Goal: Task Accomplishment & Management: Manage account settings

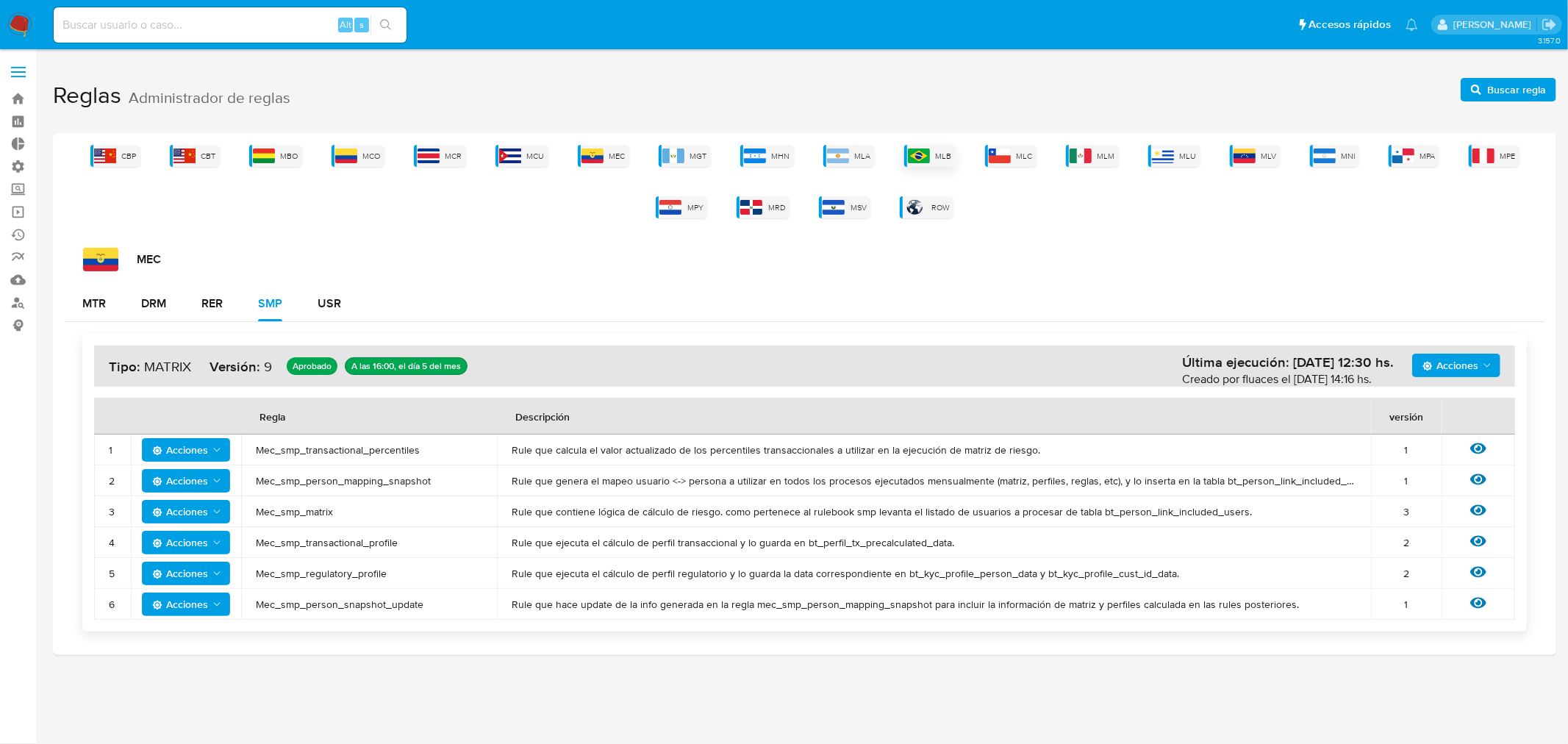
click at [941, 155] on span "MLB" at bounding box center [943, 156] width 16 height 11
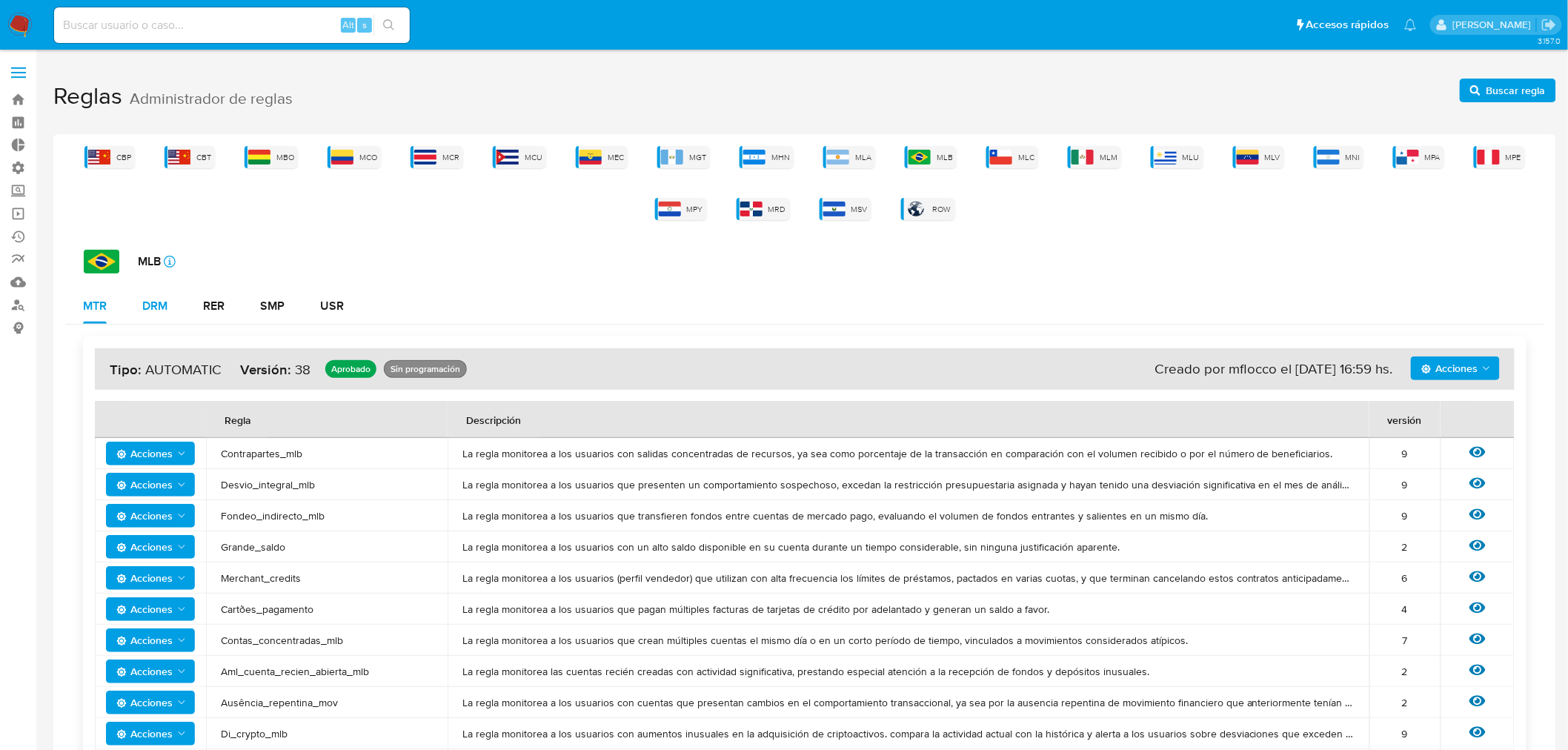
click at [163, 301] on div "DRM" at bounding box center [155, 306] width 25 height 11
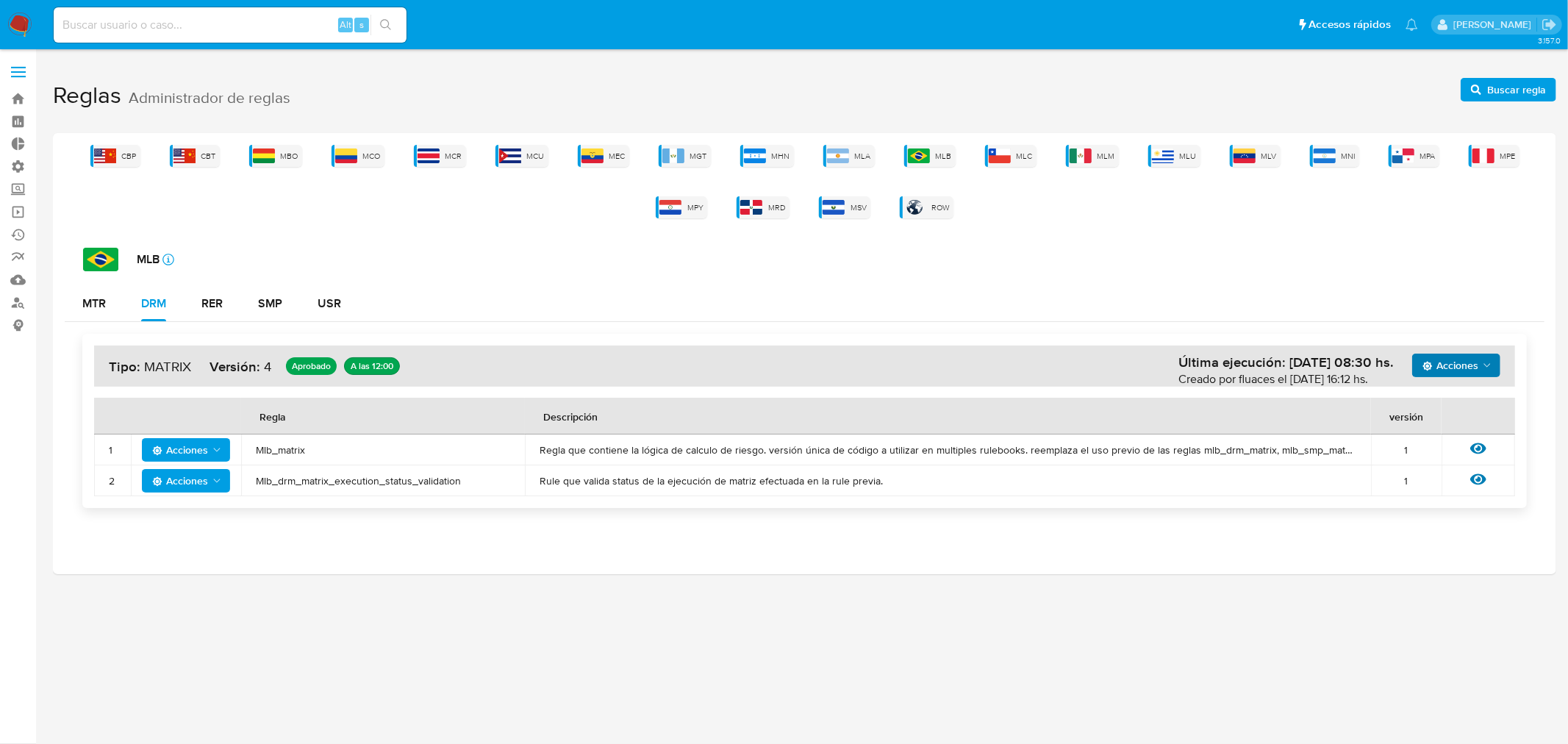
click at [1473, 363] on span "Acciones" at bounding box center [1450, 365] width 56 height 24
click at [1421, 399] on button "Ver historico" at bounding box center [1455, 401] width 132 height 35
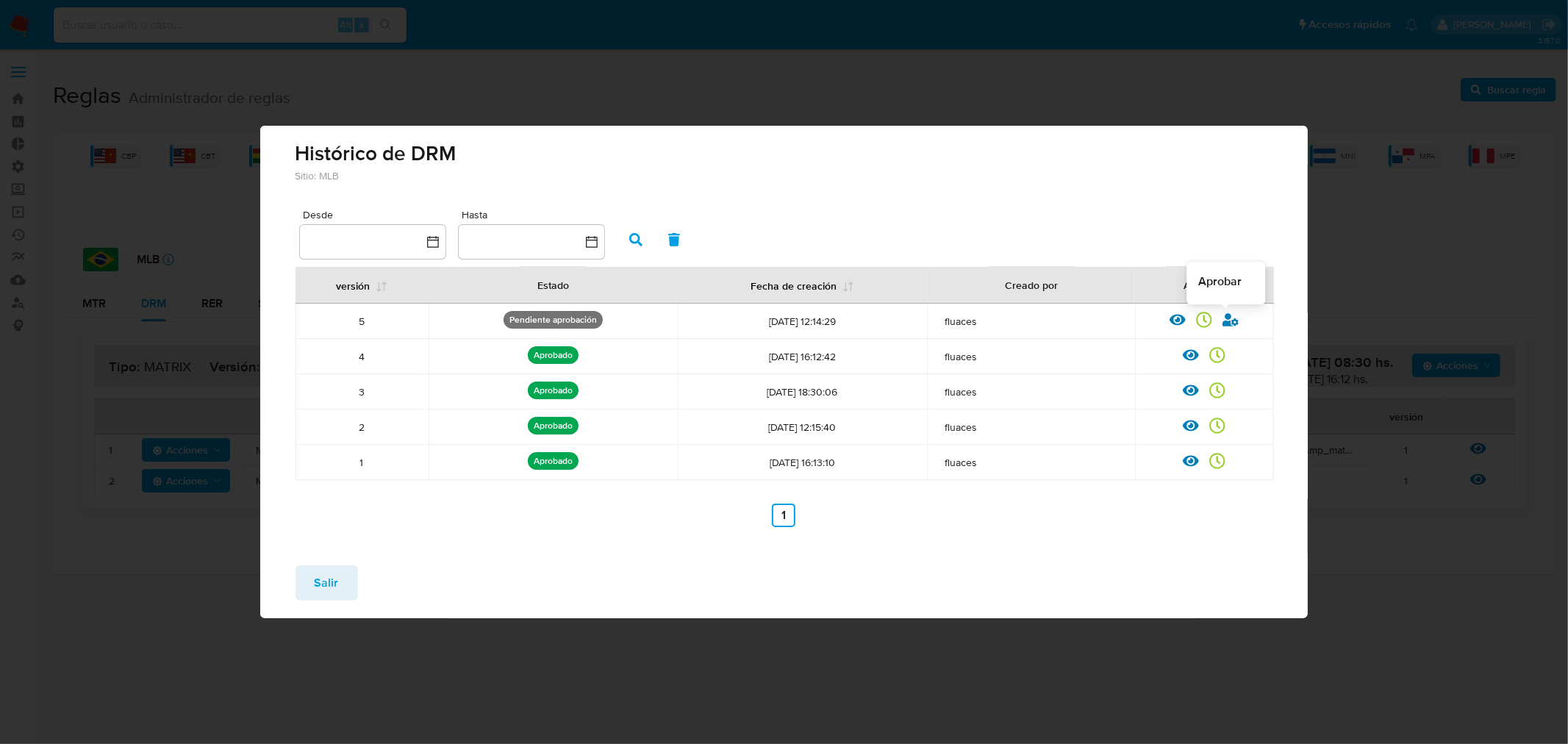
click at [1227, 325] on icon at bounding box center [1230, 320] width 16 height 13
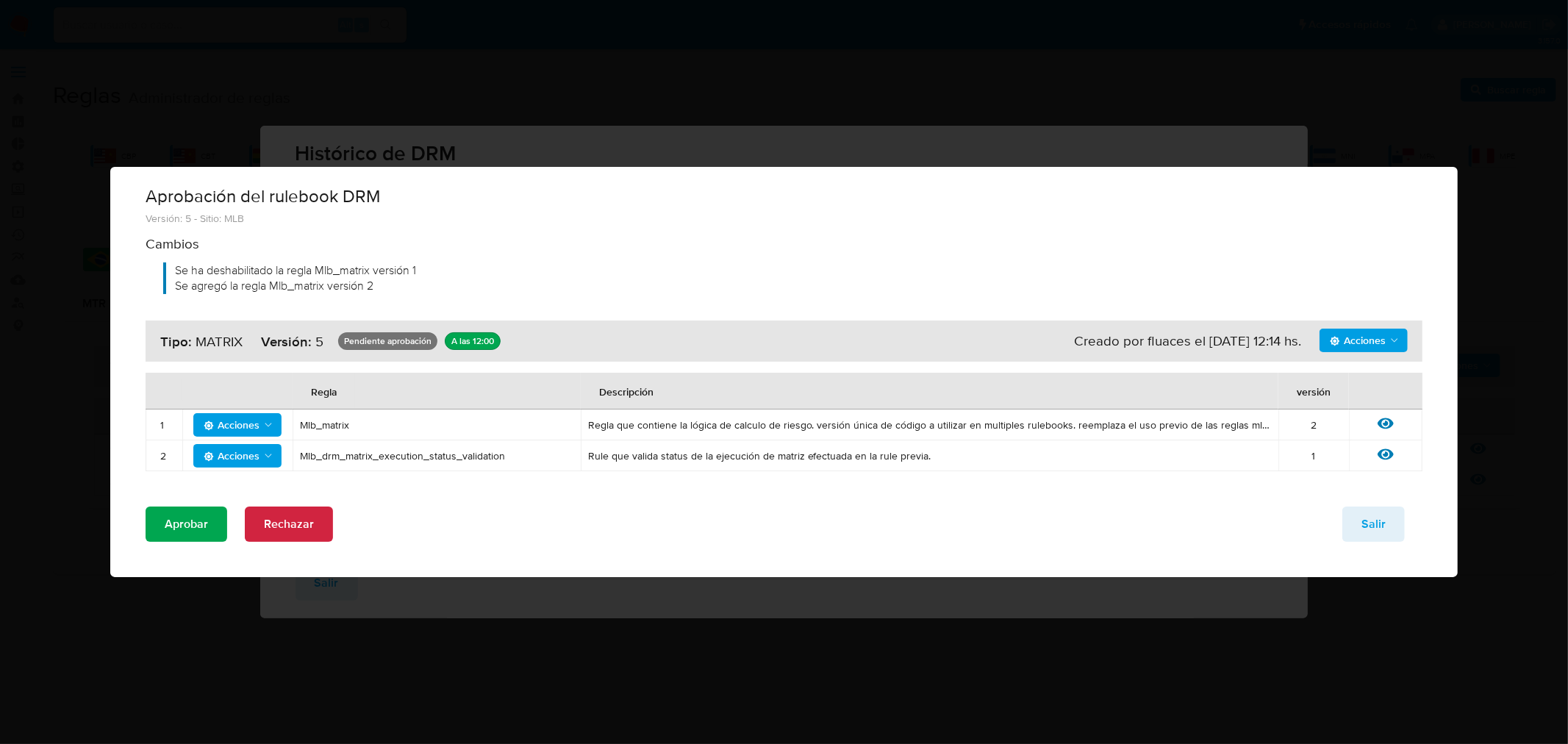
click at [185, 526] on span "Aprobar" at bounding box center [186, 524] width 44 height 32
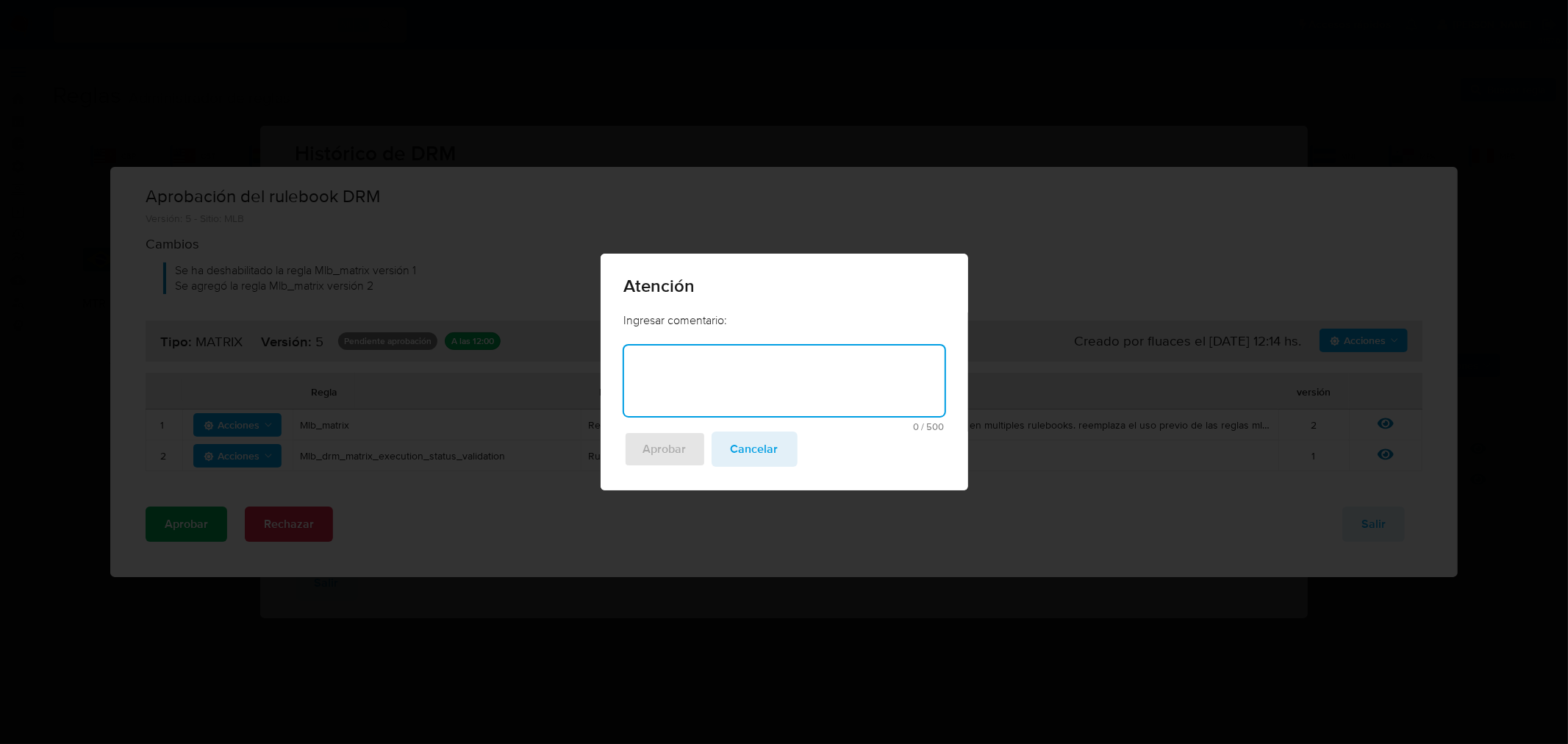
click at [698, 374] on textarea at bounding box center [784, 381] width 321 height 71
type textarea "Fix variable evidencia"
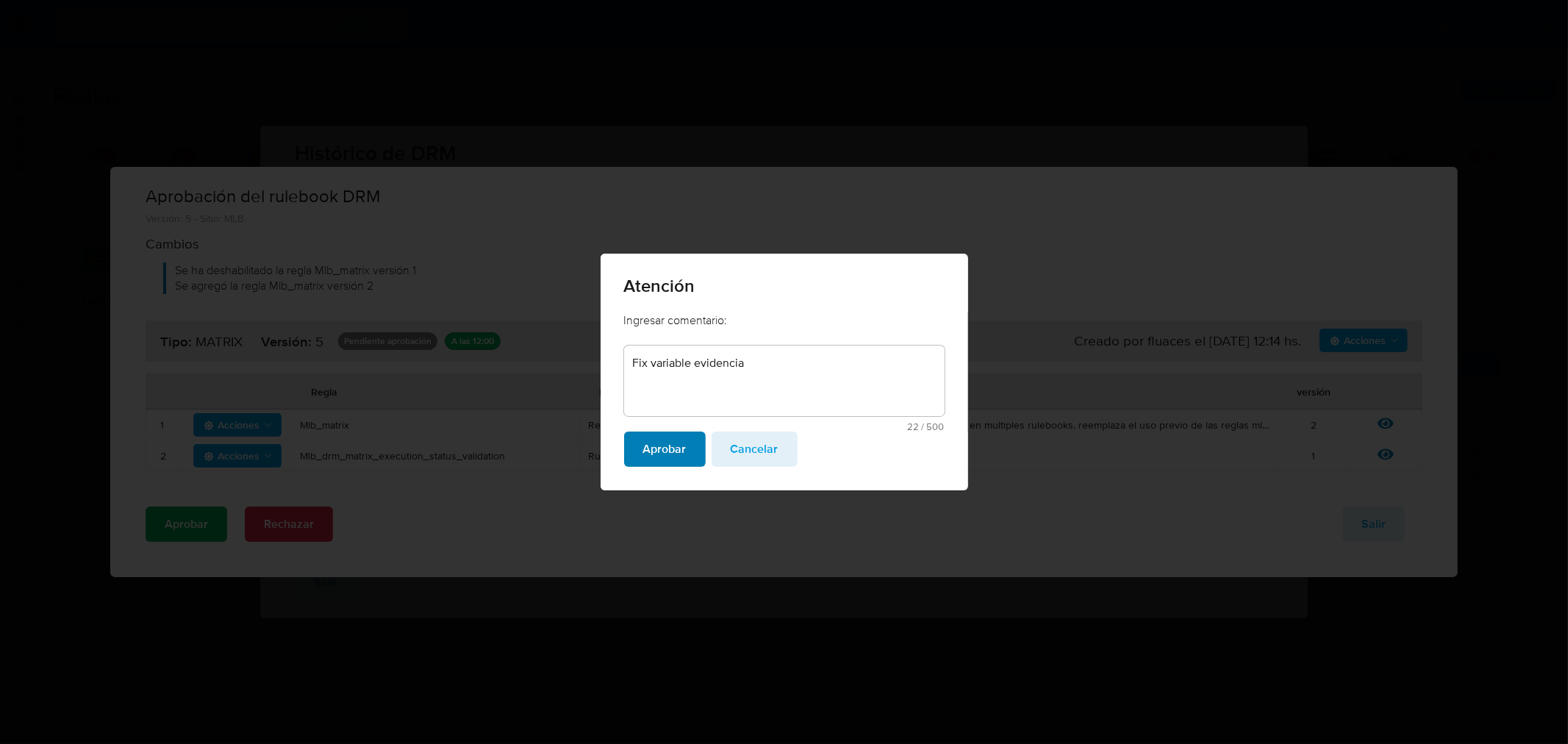
click at [641, 452] on button "Aprobar" at bounding box center [665, 449] width 81 height 35
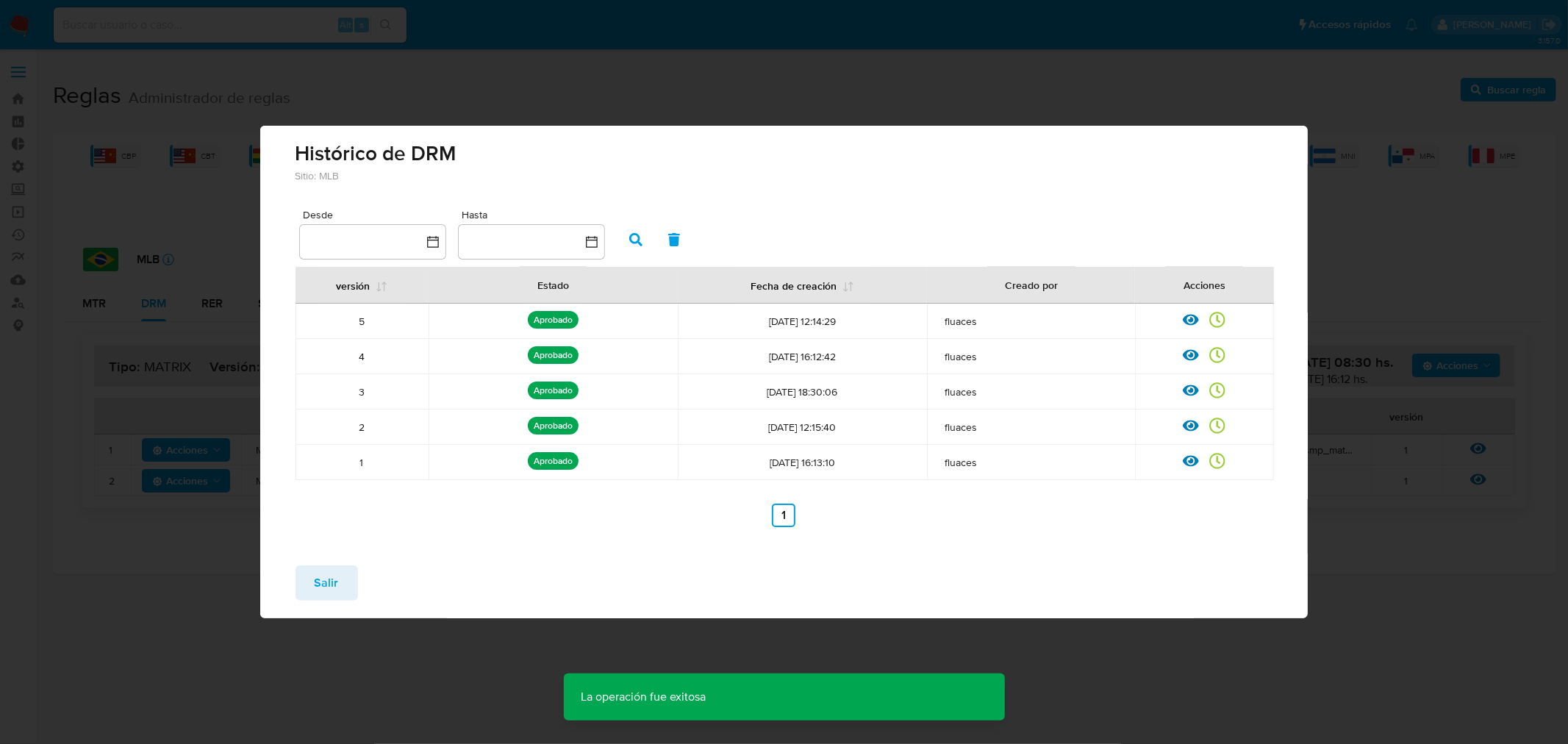
click at [348, 589] on button "Salir" at bounding box center [326, 582] width 62 height 35
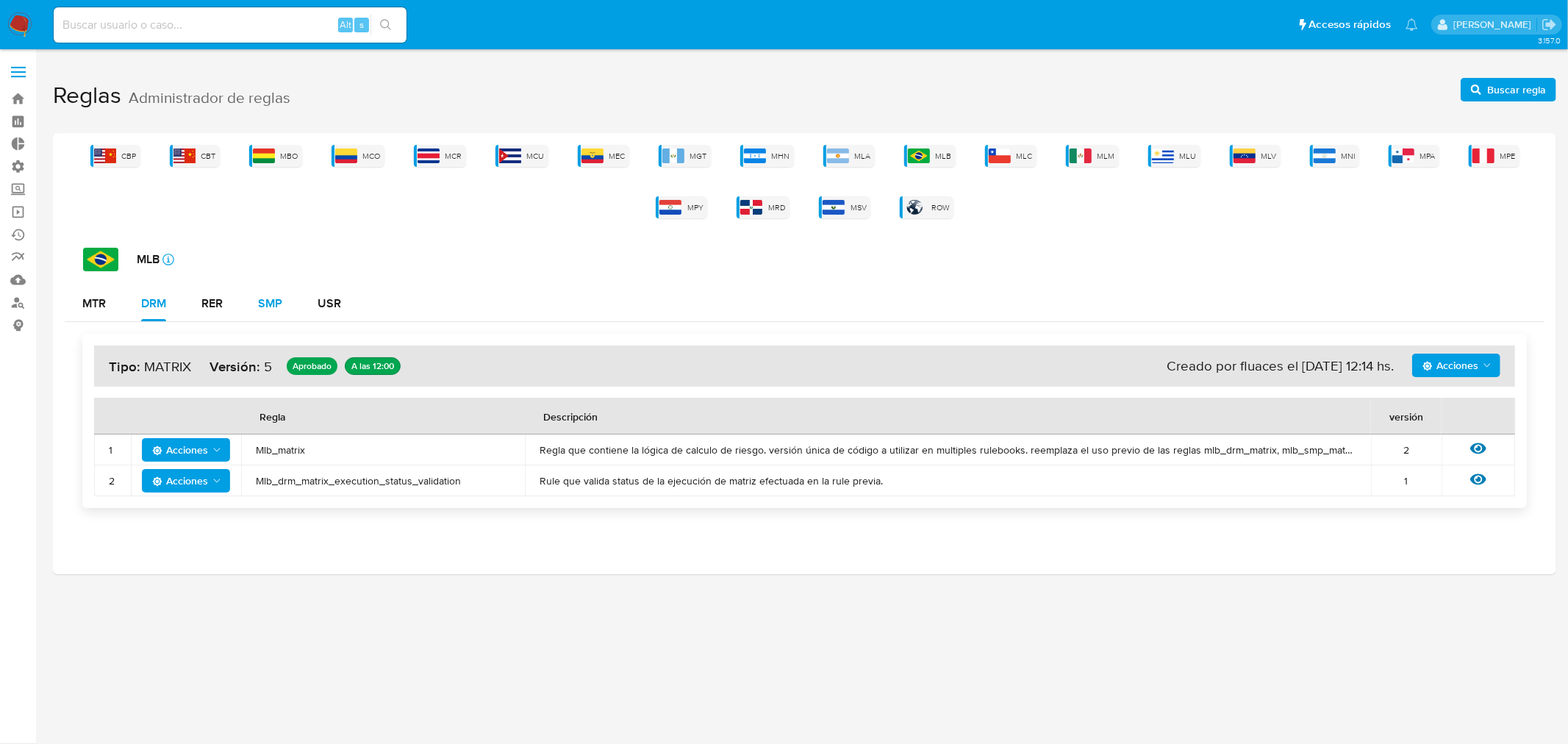
click at [266, 309] on div "SMP" at bounding box center [271, 304] width 25 height 11
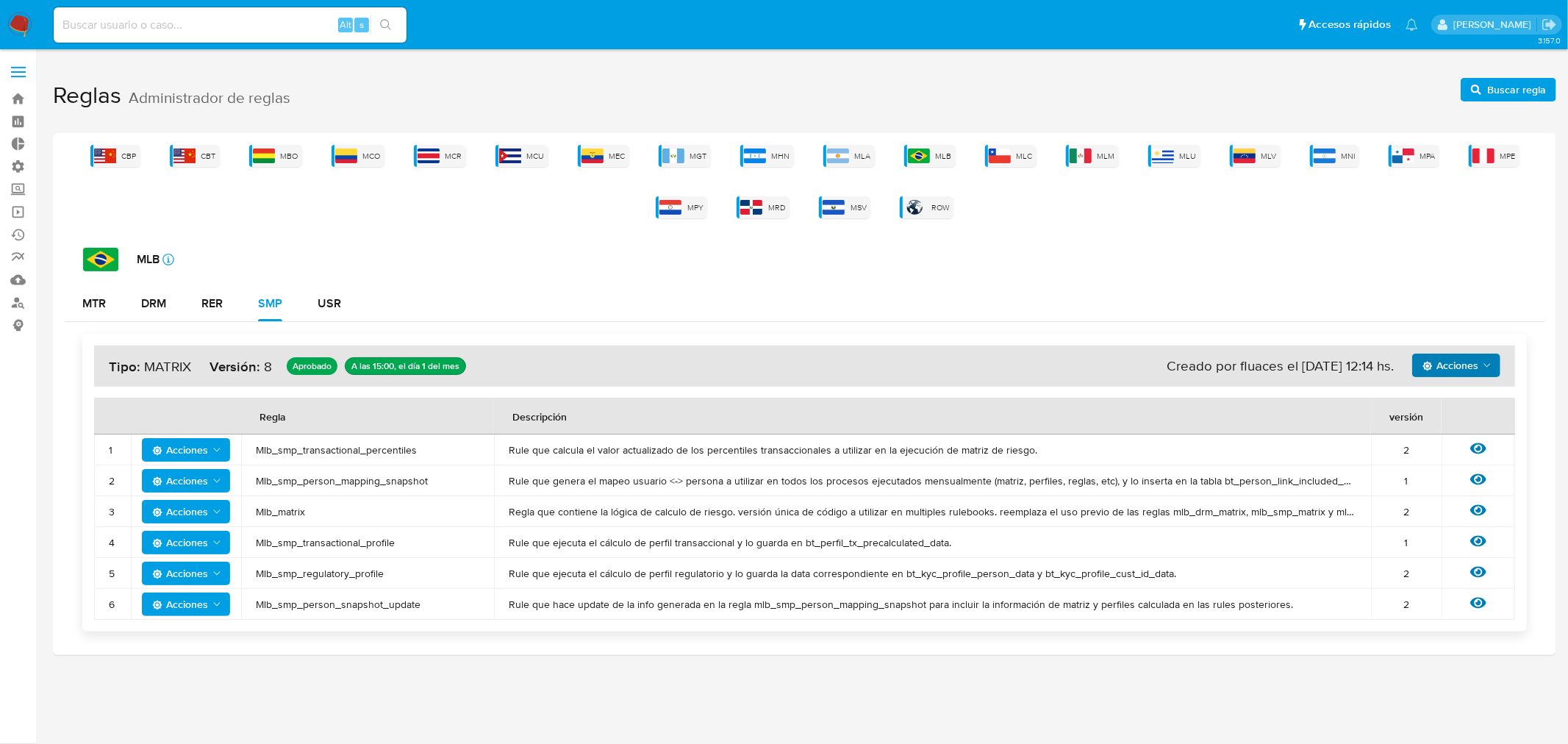
click at [1452, 373] on span "Acciones" at bounding box center [1450, 365] width 56 height 24
click at [1445, 407] on button "Ver historico" at bounding box center [1455, 401] width 132 height 35
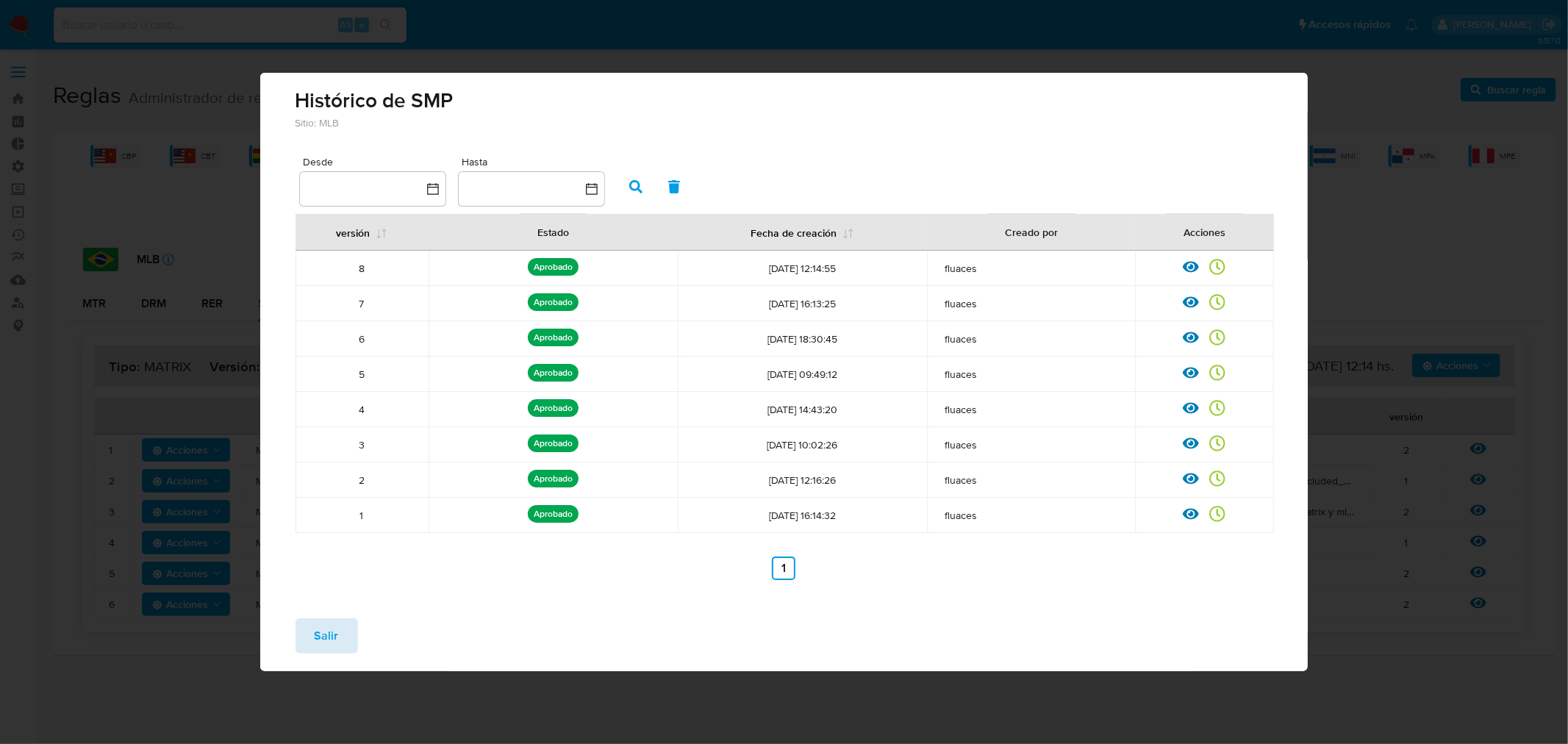
click at [326, 641] on span "Salir" at bounding box center [326, 636] width 25 height 32
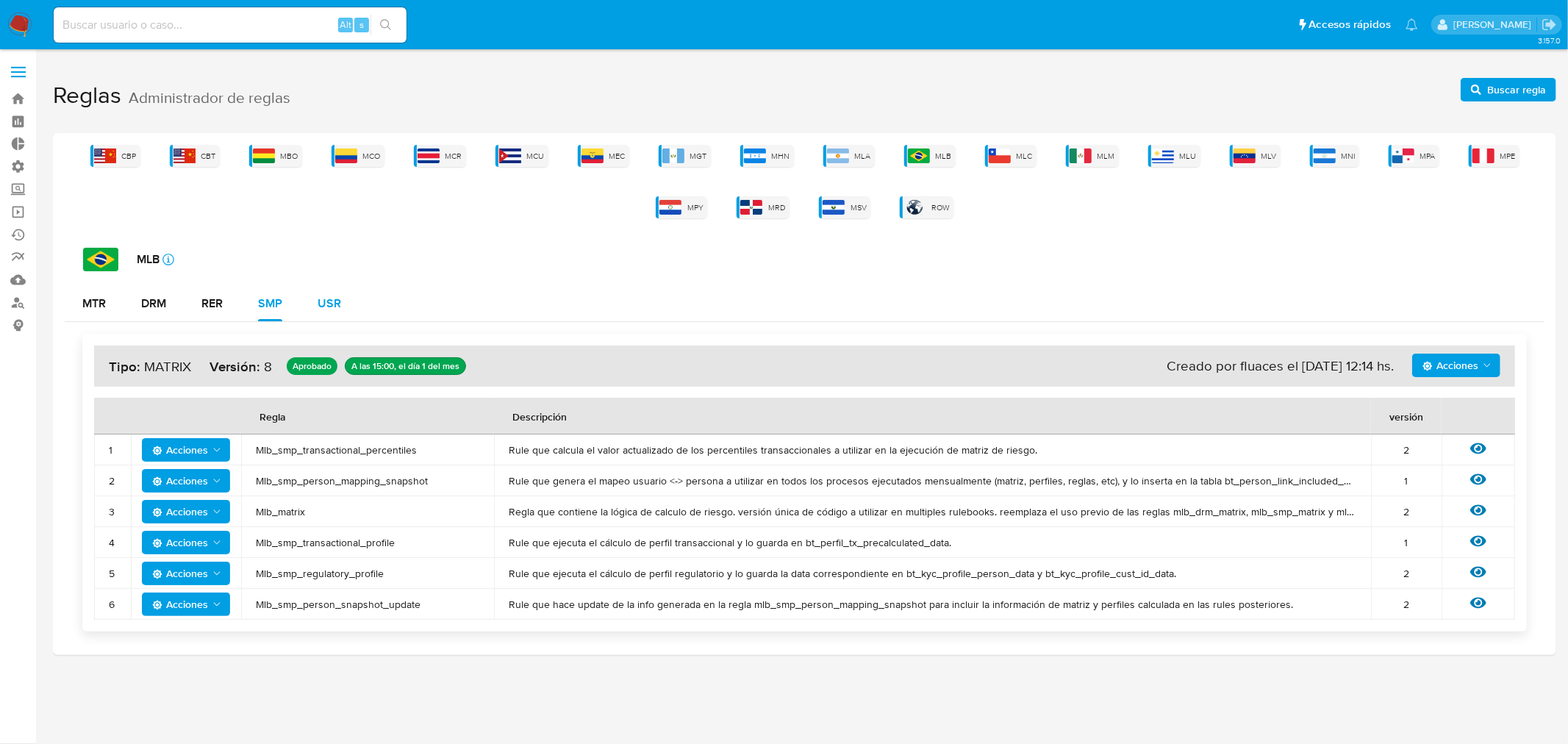
click at [331, 305] on div "USR" at bounding box center [329, 304] width 24 height 11
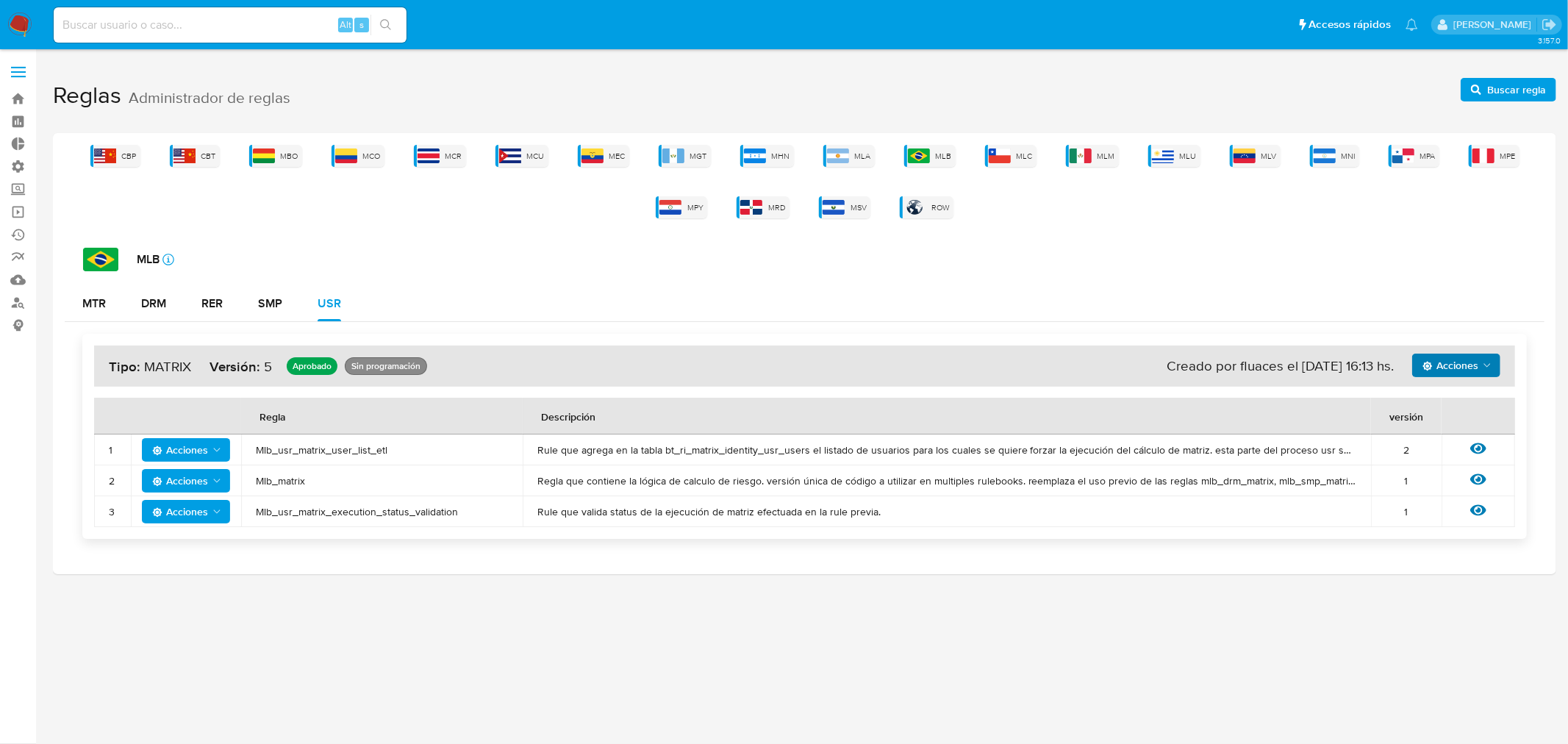
click at [1445, 361] on span "Acciones" at bounding box center [1450, 365] width 56 height 24
click at [1459, 400] on button "Ver historico" at bounding box center [1455, 401] width 132 height 35
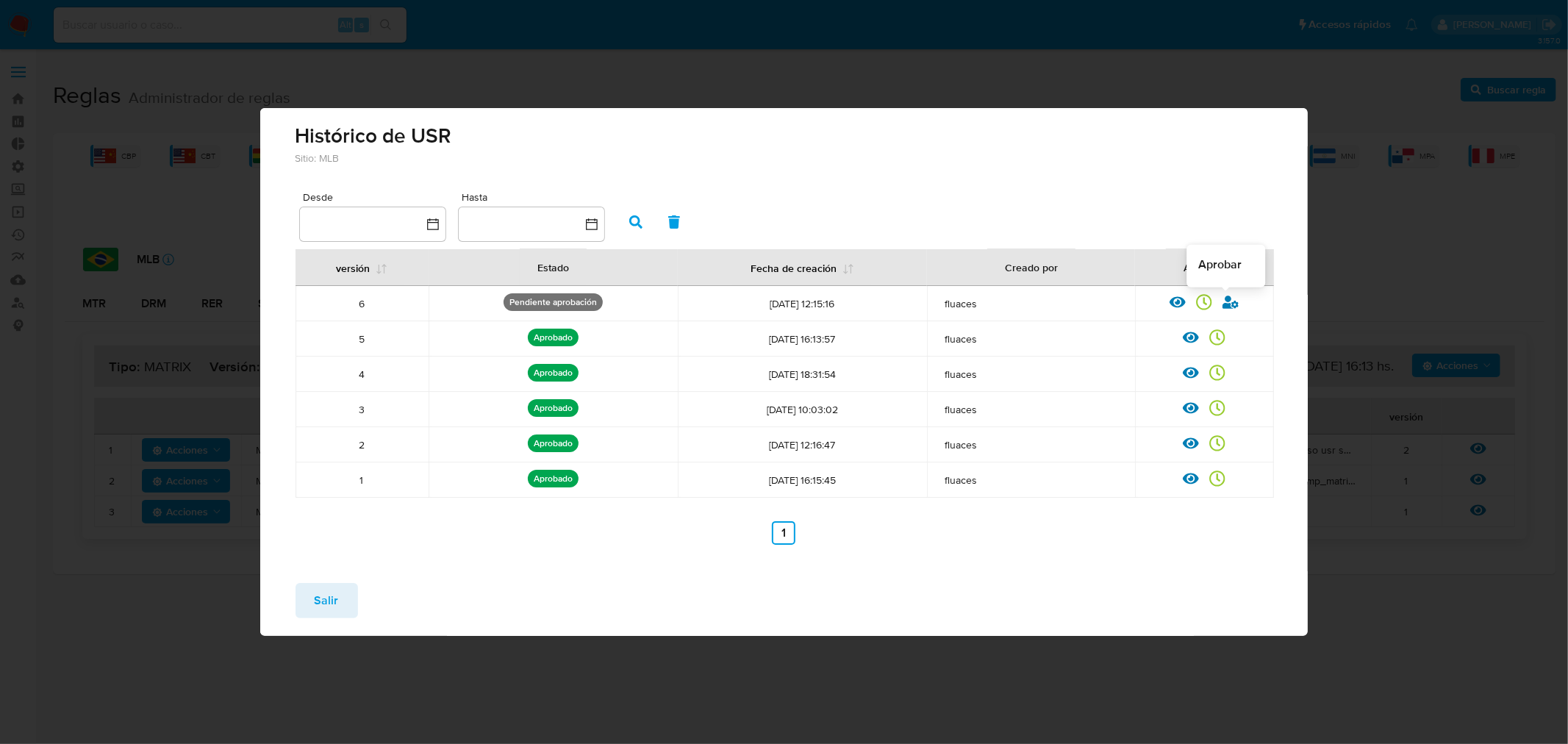
click at [1236, 302] on icon at bounding box center [1230, 302] width 16 height 13
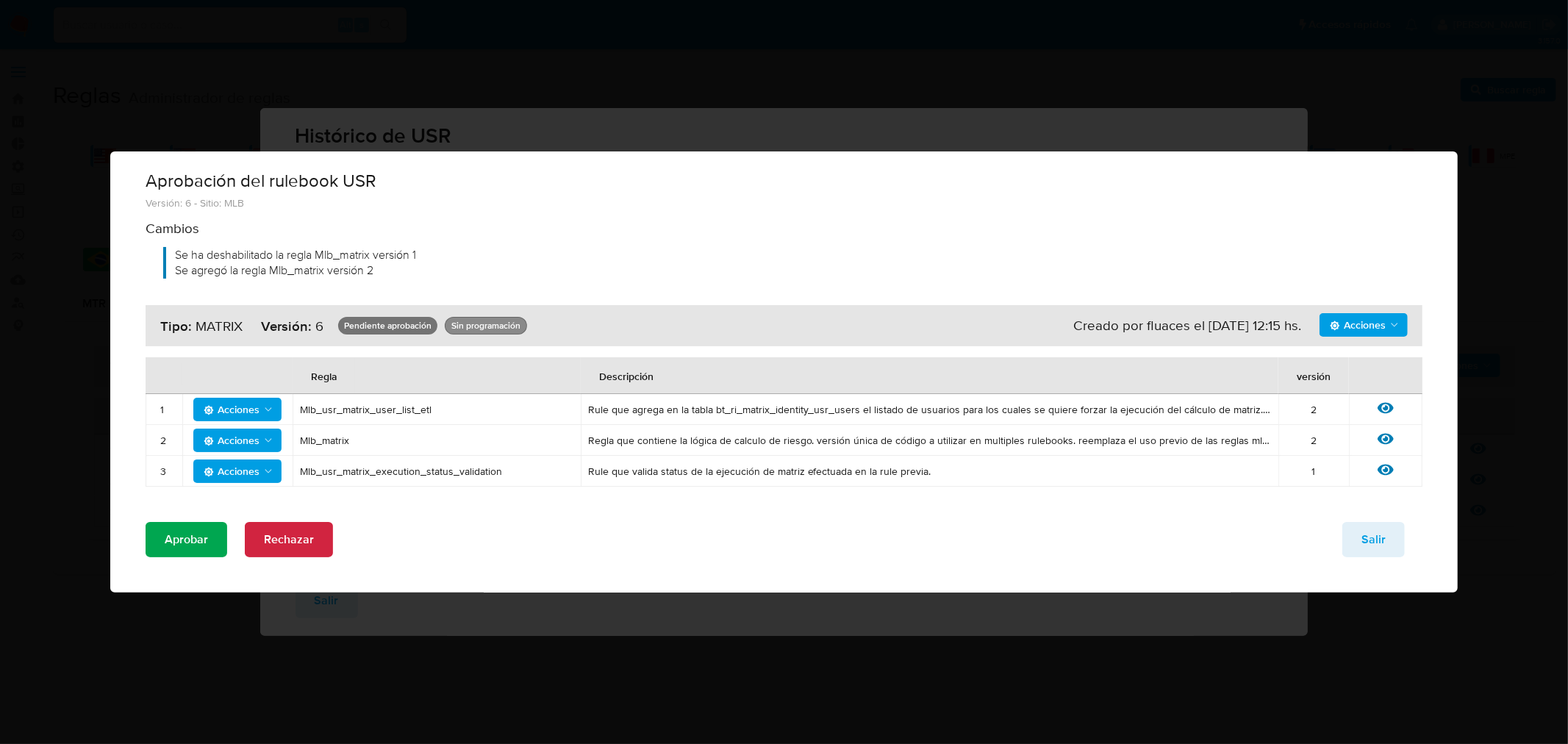
click at [193, 520] on div "Aprobación del rulebook USR Versión: 6 - Sitio: MLB Cambios Se ha deshabilitado…" at bounding box center [784, 381] width 1348 height 423
click at [186, 545] on span "Aprobar" at bounding box center [186, 540] width 44 height 32
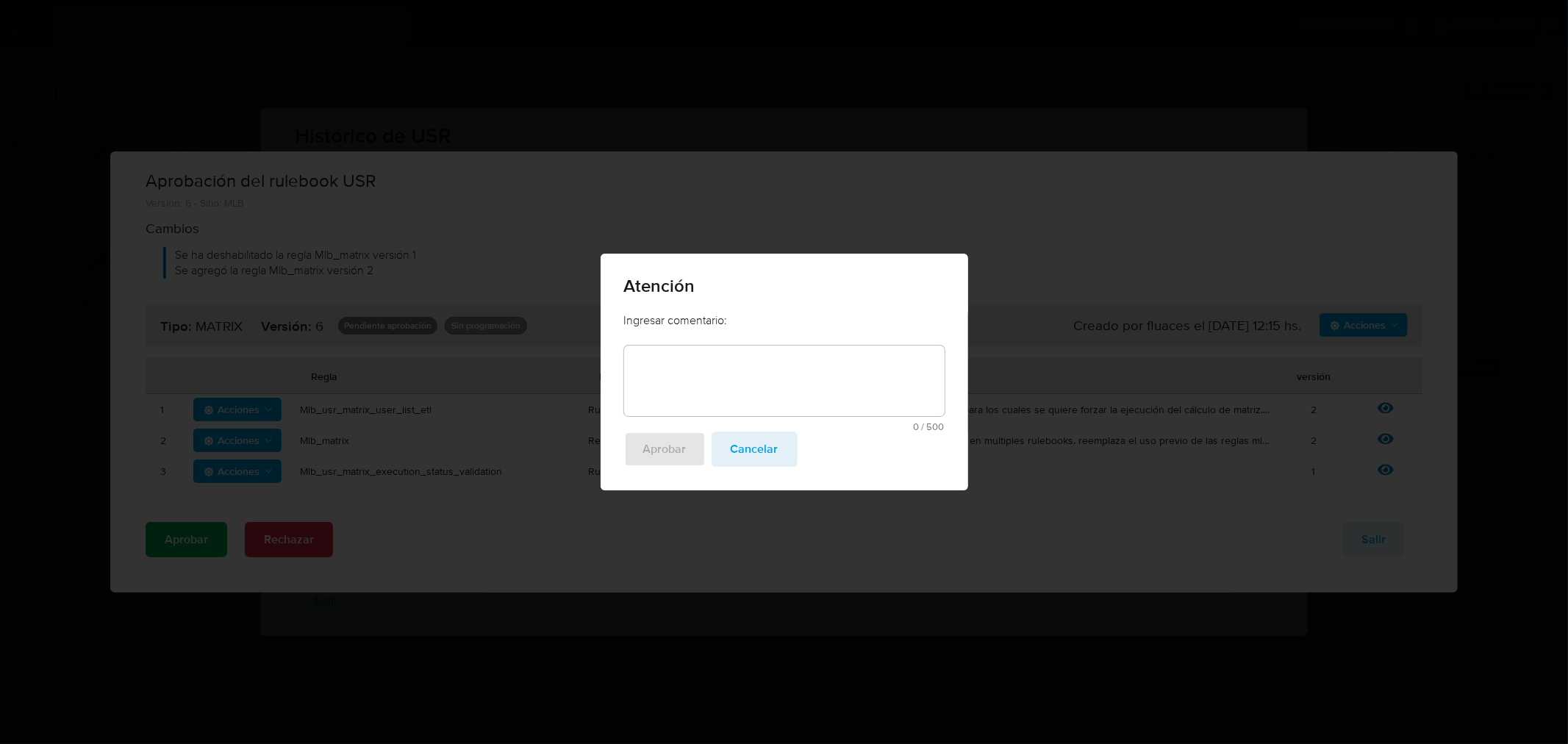
click at [773, 366] on textarea at bounding box center [784, 381] width 321 height 71
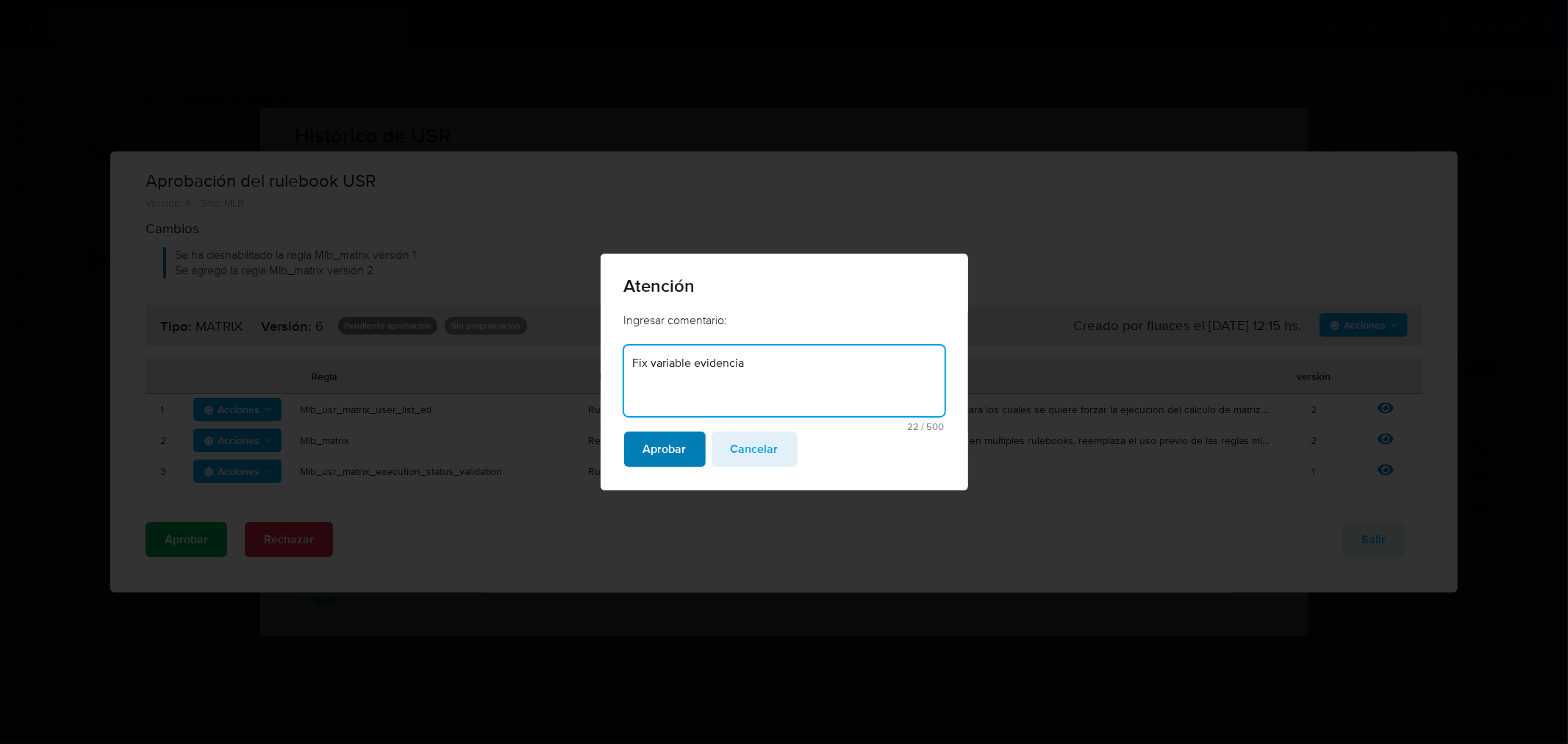
type textarea "Fix variable evidencia"
click at [677, 452] on span "Aprobar" at bounding box center [665, 450] width 44 height 32
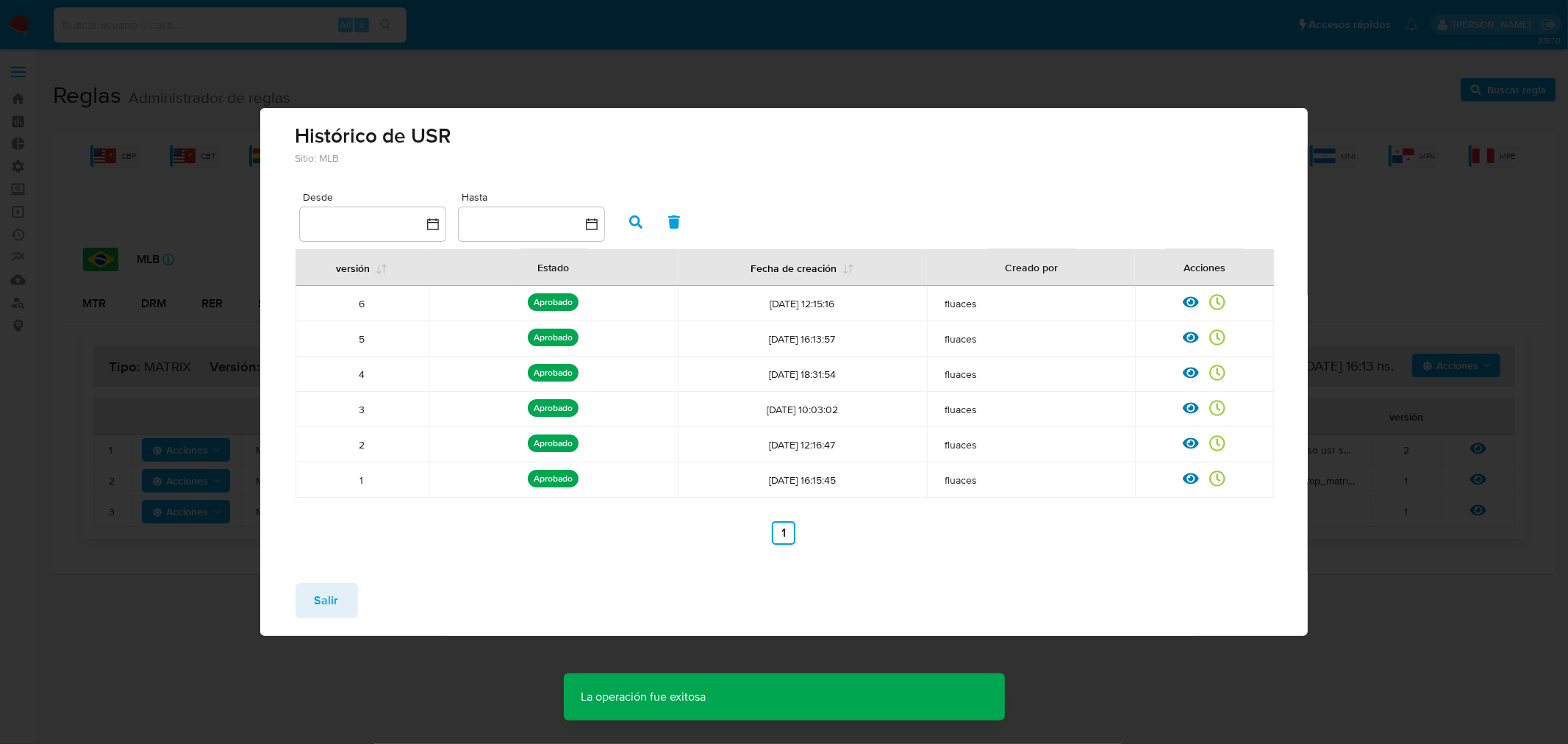
click at [327, 611] on span "Salir" at bounding box center [326, 601] width 25 height 32
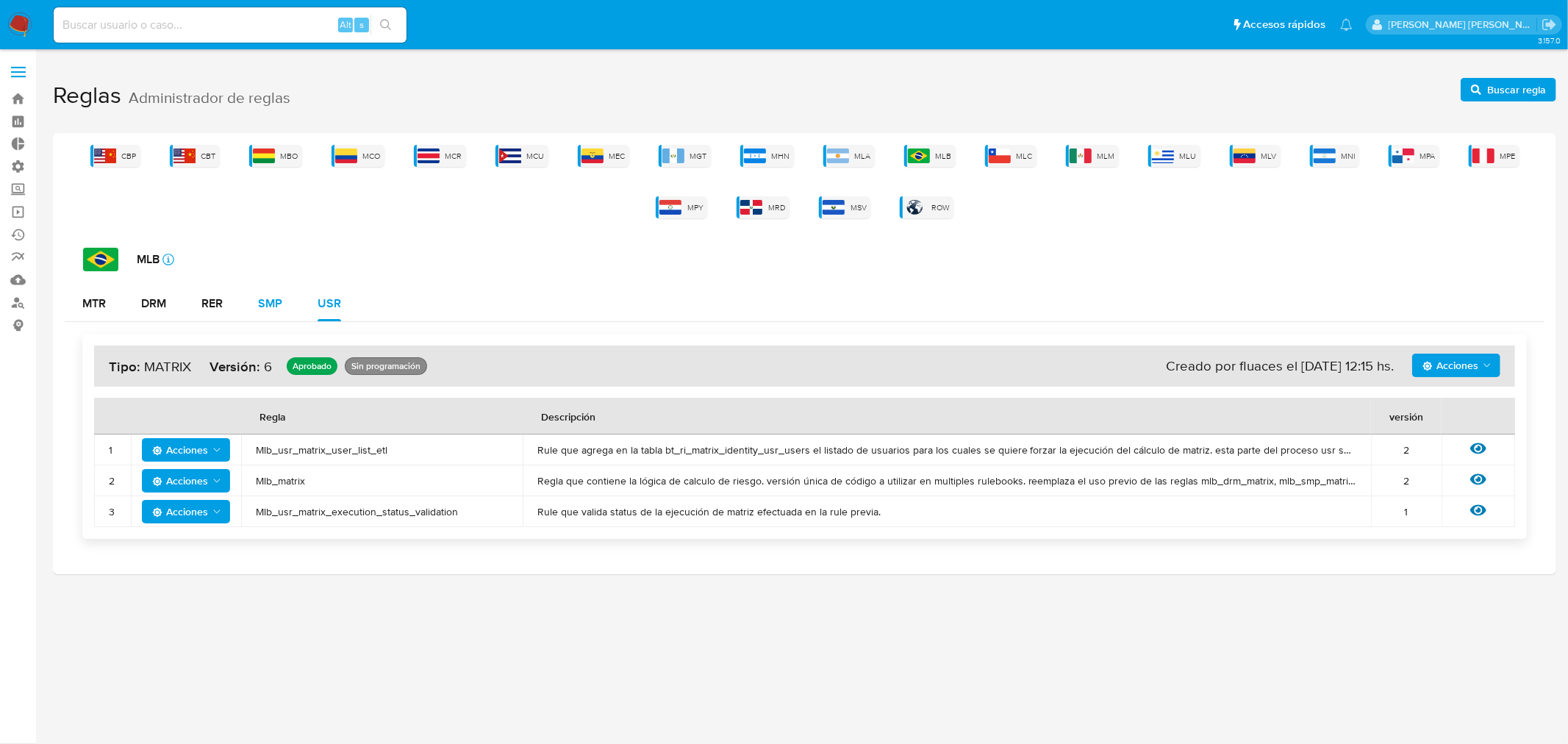
click at [275, 300] on div "SMP" at bounding box center [271, 304] width 25 height 11
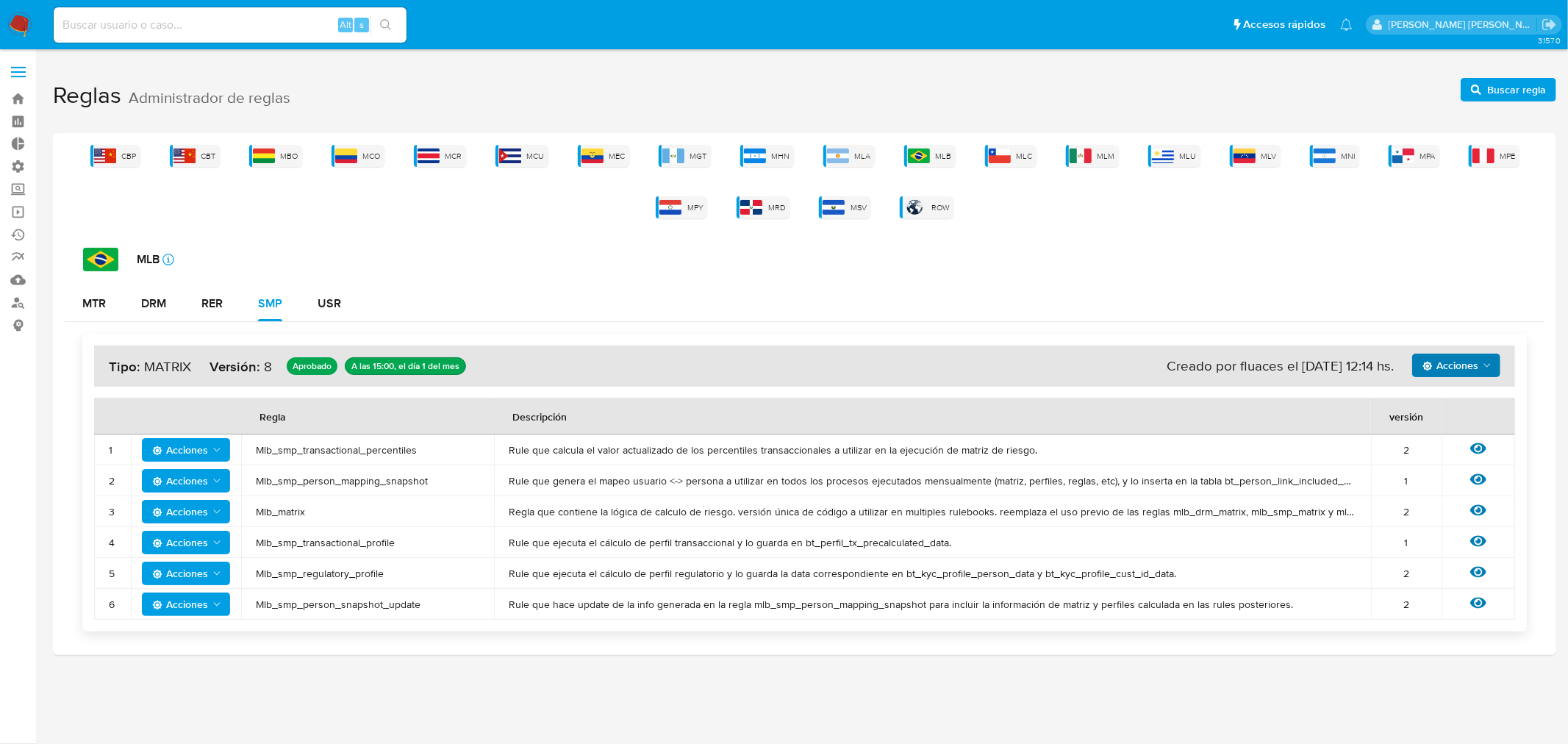
click at [1457, 356] on span "Acciones" at bounding box center [1450, 365] width 56 height 24
click at [1438, 394] on button "Ver historico" at bounding box center [1455, 401] width 132 height 35
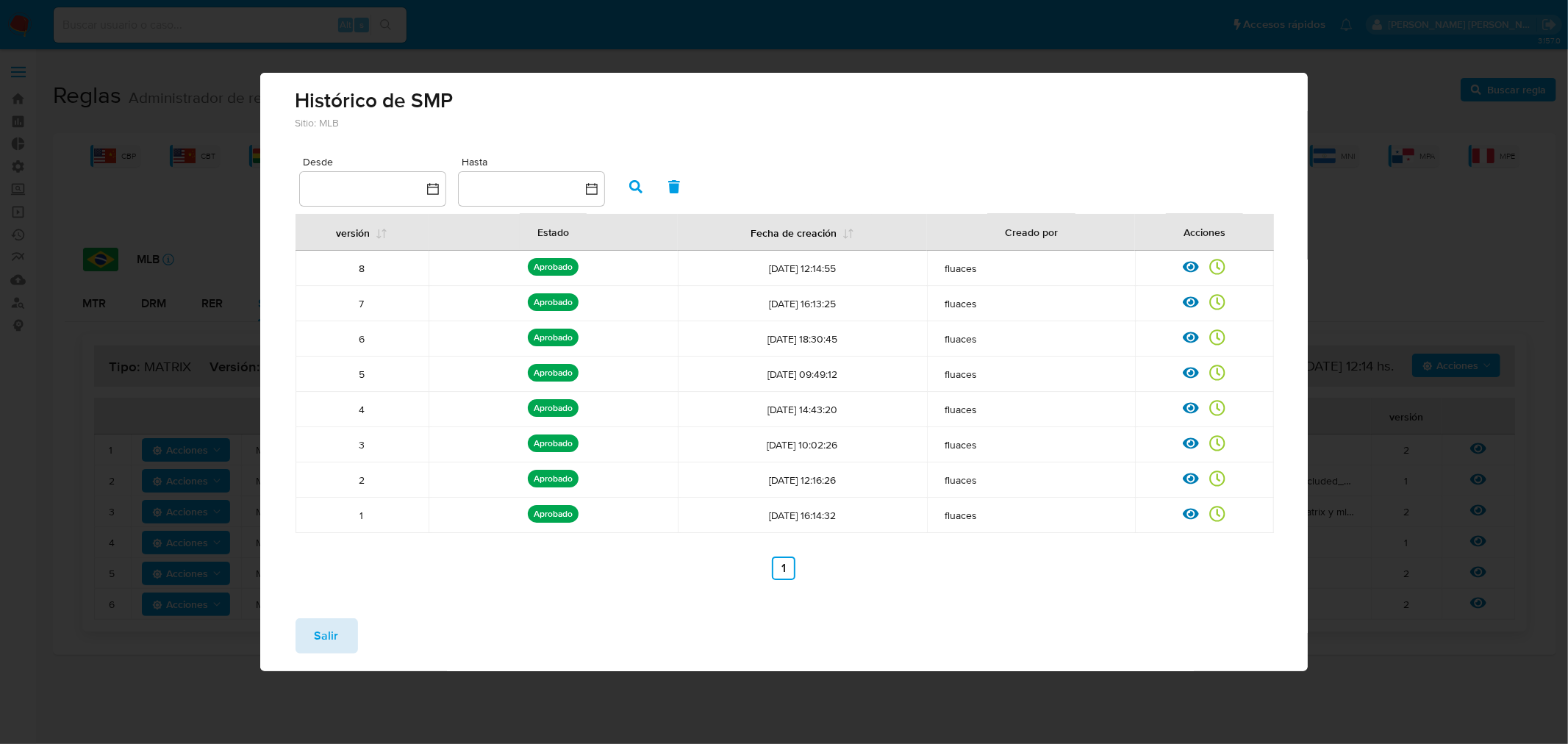
click at [348, 634] on button "Salir" at bounding box center [326, 635] width 62 height 35
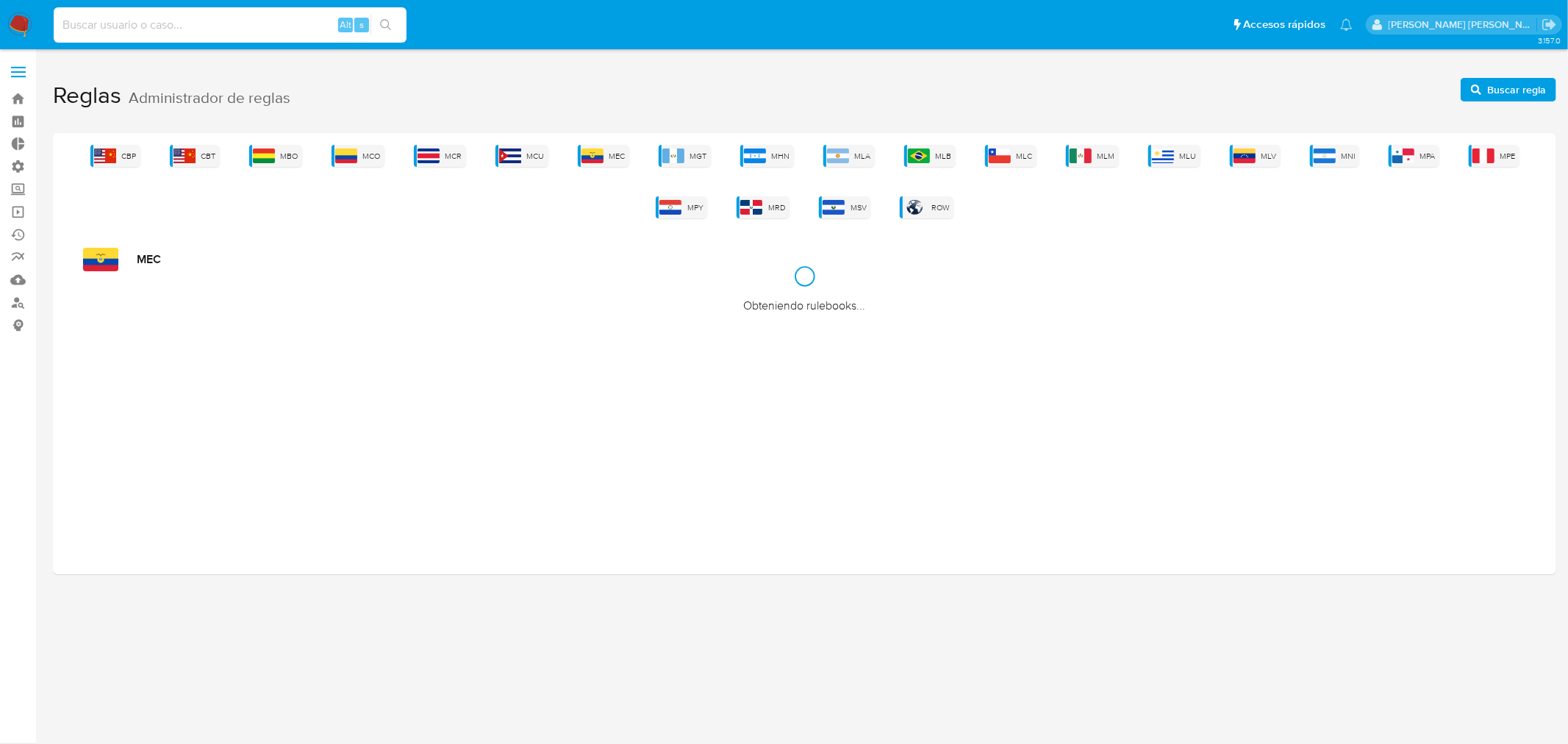
click at [116, 27] on input at bounding box center [230, 25] width 353 height 19
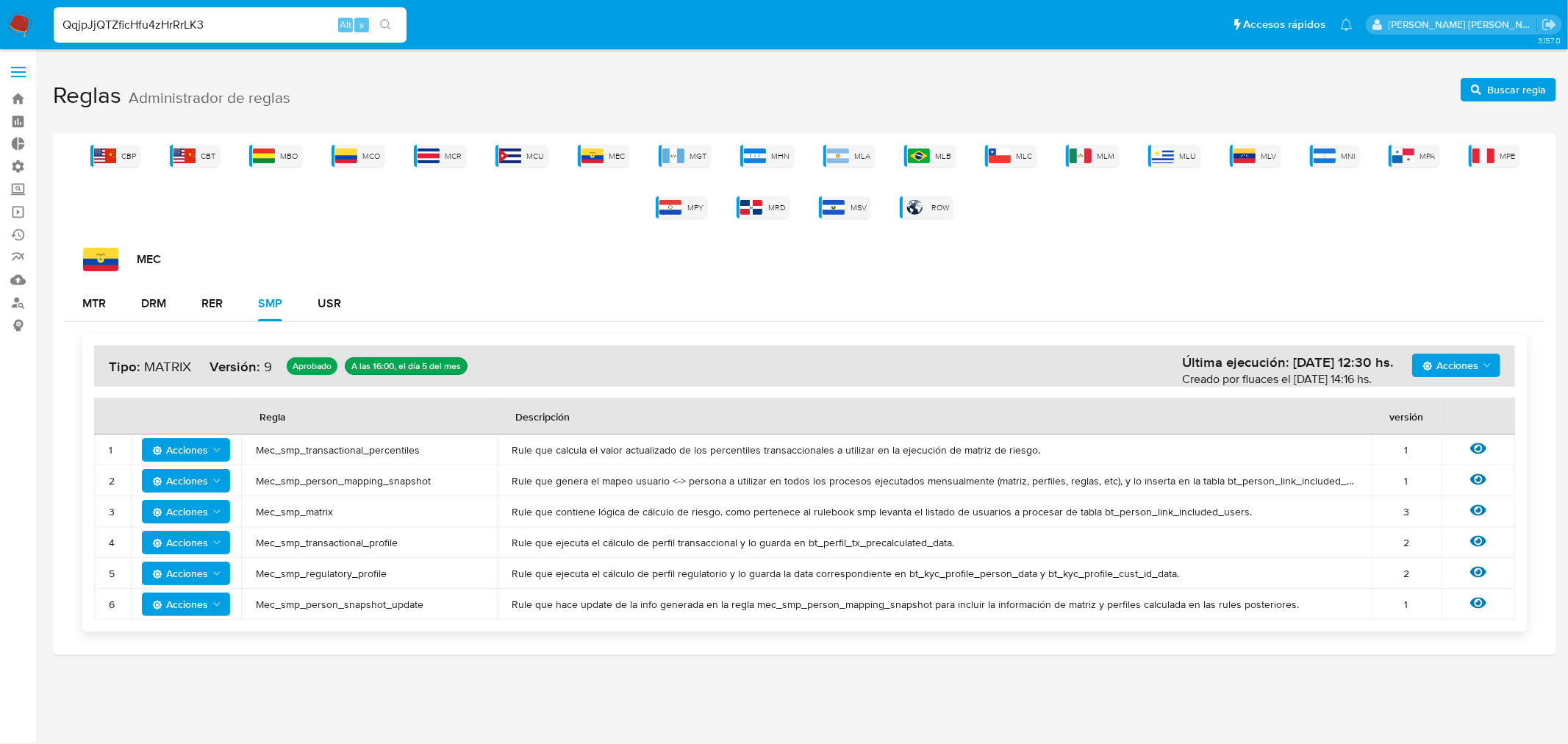
type input "QqjpJjQTZficHfu4zHrRrLK3"
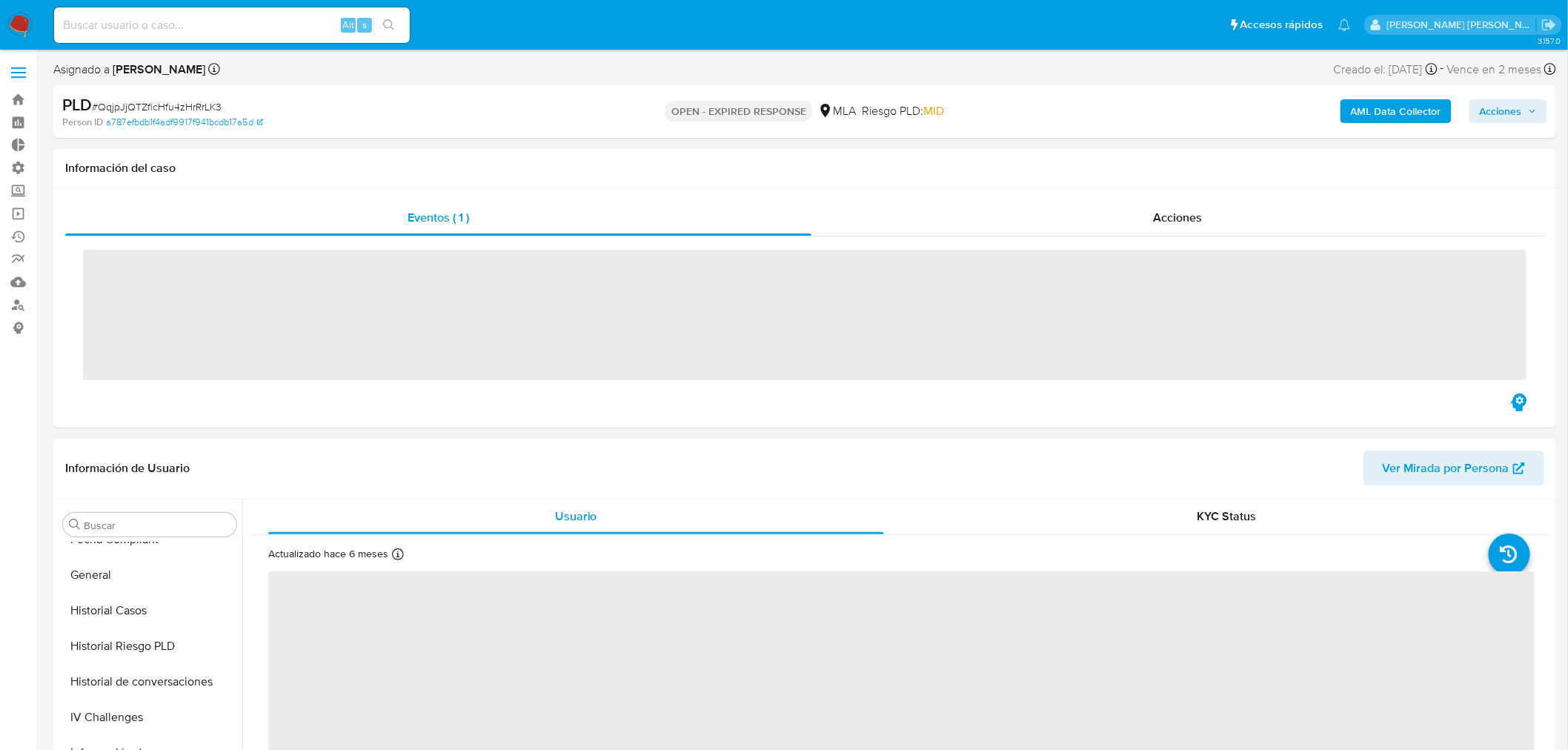
scroll to position [697, 0]
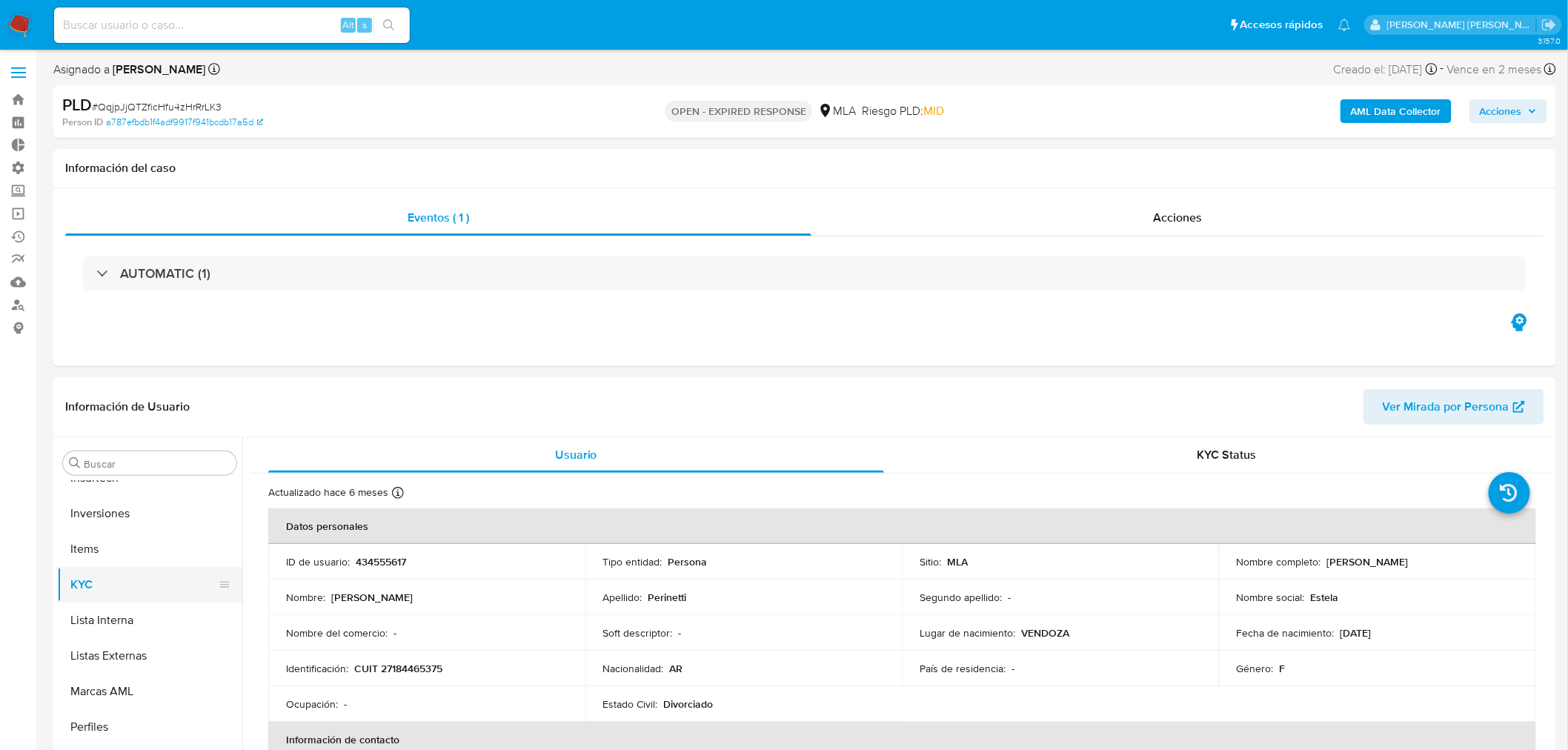
select select "10"
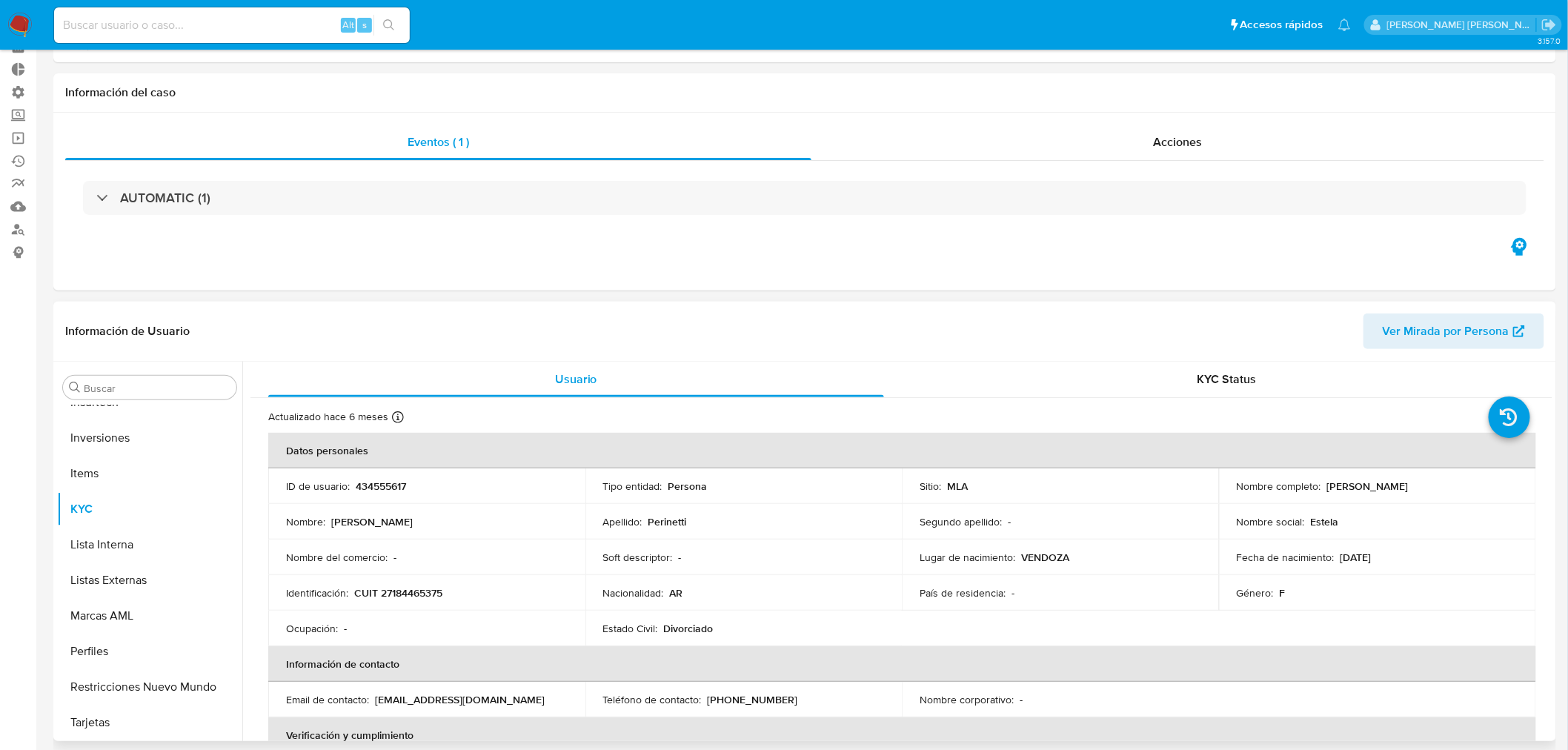
scroll to position [0, 0]
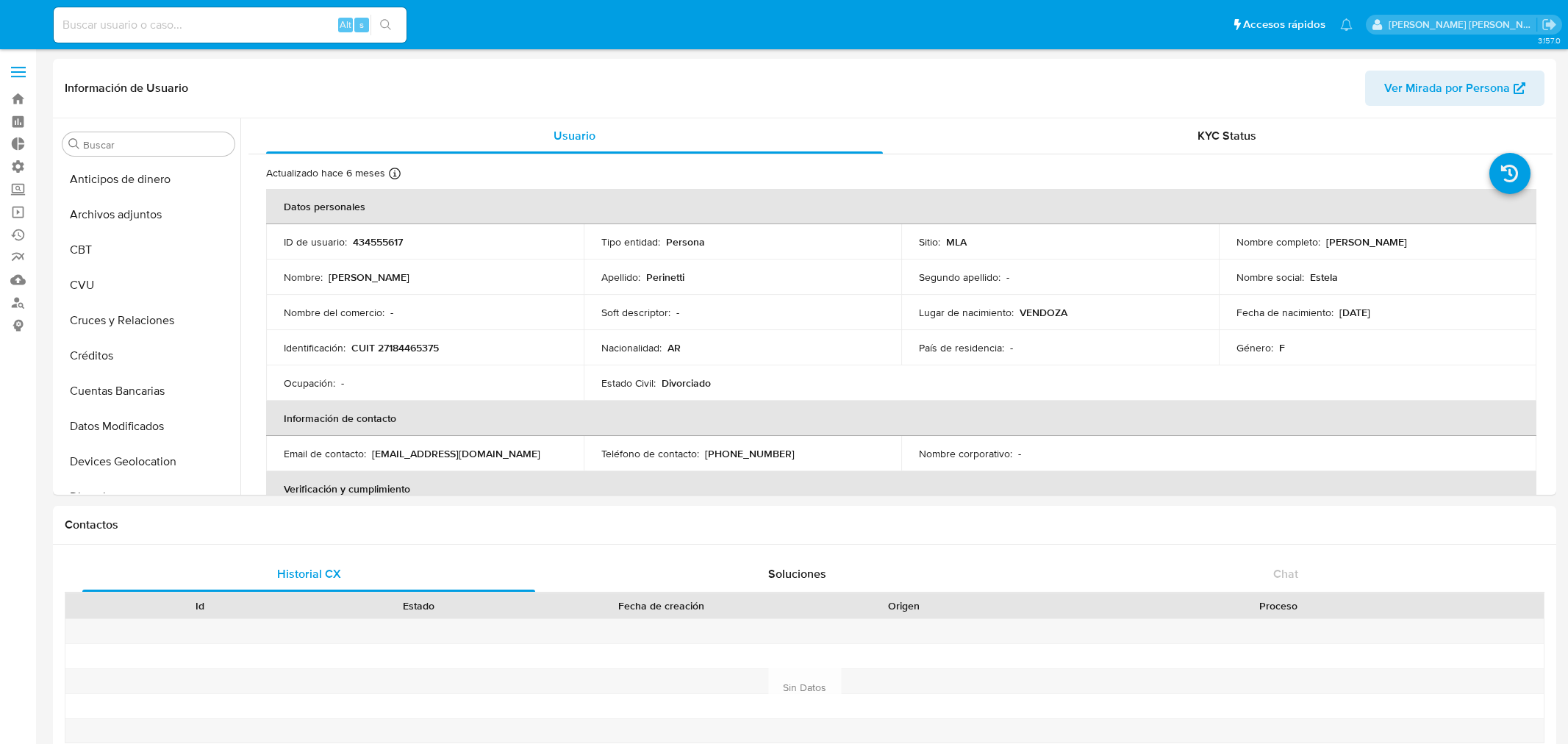
select select "10"
